Goal: Task Accomplishment & Management: Manage account settings

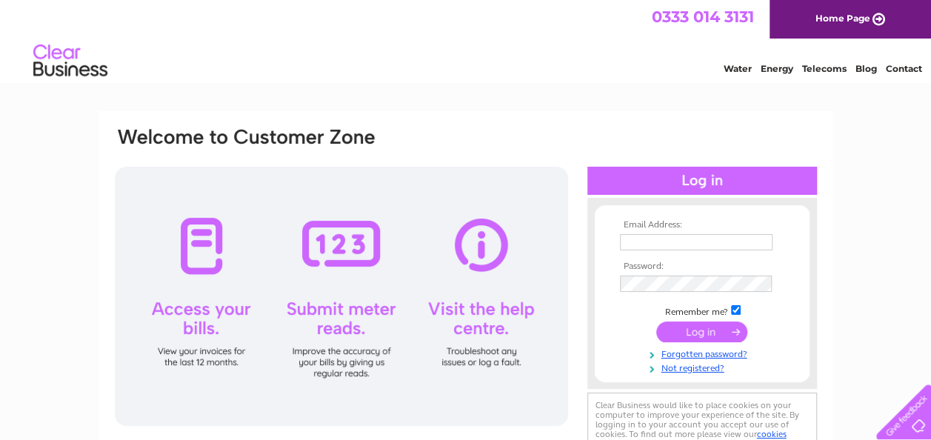
type input "gordon.mearns42@gmail.com"
click at [191, 324] on div at bounding box center [341, 296] width 453 height 259
click at [715, 335] on input "submit" at bounding box center [701, 331] width 91 height 21
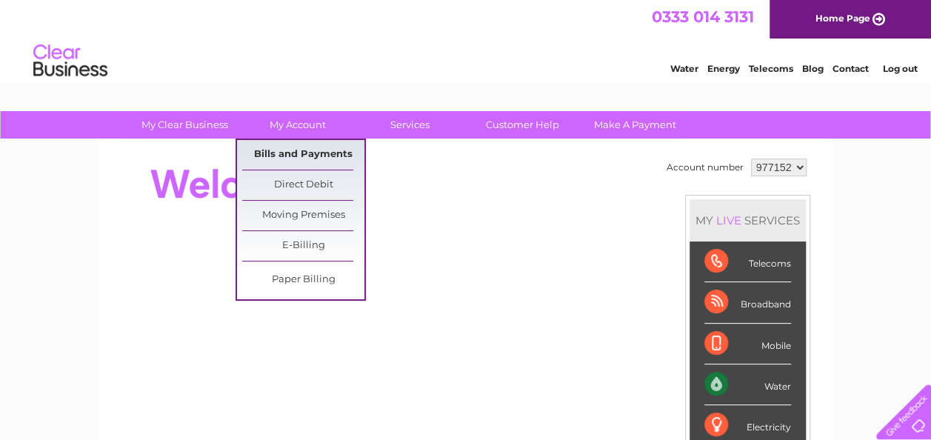
click at [297, 153] on link "Bills and Payments" at bounding box center [303, 155] width 122 height 30
click at [299, 153] on link "Bills and Payments" at bounding box center [303, 155] width 122 height 30
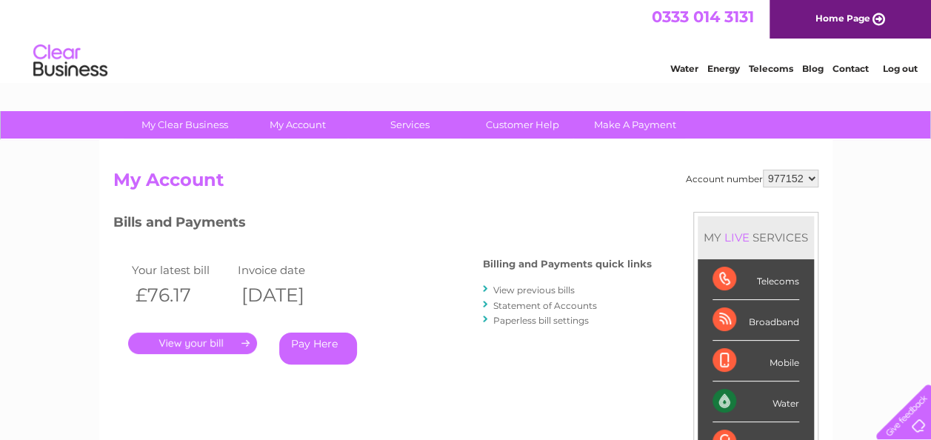
click at [195, 341] on link "." at bounding box center [192, 342] width 129 height 21
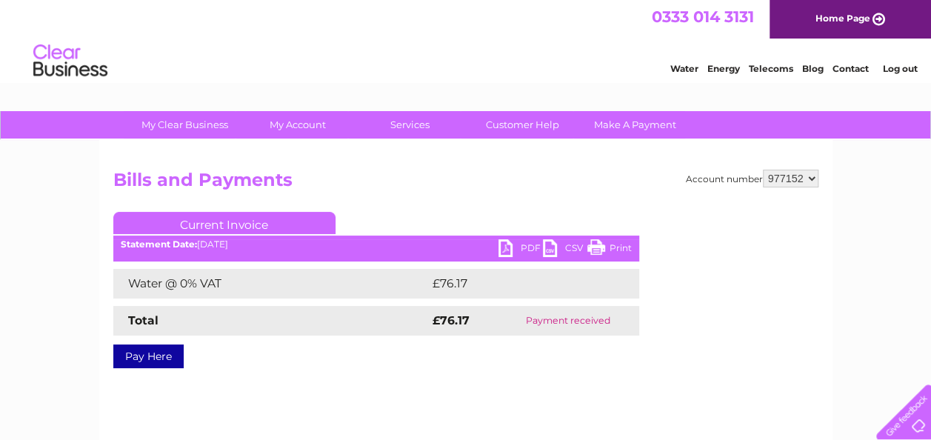
click at [506, 247] on link "PDF" at bounding box center [520, 249] width 44 height 21
click at [523, 123] on link "Customer Help" at bounding box center [522, 124] width 122 height 27
